Goal: Task Accomplishment & Management: Manage account settings

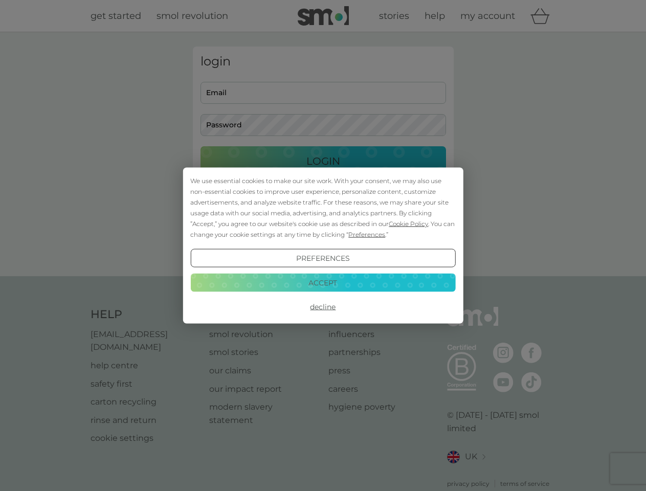
click at [409, 224] on span "Cookie Policy" at bounding box center [408, 224] width 39 height 8
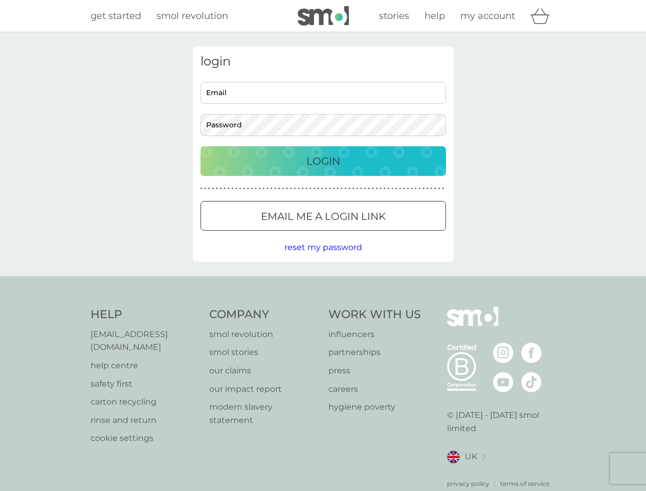
click at [366, 234] on div "login Email Password Login ● ● ● ● ● ● ● ● ● ● ● ● ● ● ● ● ● ● ● ● ● ● ● ● ● ● …" at bounding box center [323, 154] width 261 height 215
click at [323, 258] on div "login Email Password Login ● ● ● ● ● ● ● ● ● ● ● ● ● ● ● ● ● ● ● ● ● ● ● ● ● ● …" at bounding box center [323, 154] width 261 height 215
click at [323, 307] on div "Help [EMAIL_ADDRESS][DOMAIN_NAME] help centre safety first carton recycling rin…" at bounding box center [324, 398] width 466 height 182
click at [323, 282] on div "Help [EMAIL_ADDRESS][DOMAIN_NAME] help centre safety first carton recycling rin…" at bounding box center [323, 397] width 646 height 243
